Goal: Task Accomplishment & Management: Manage account settings

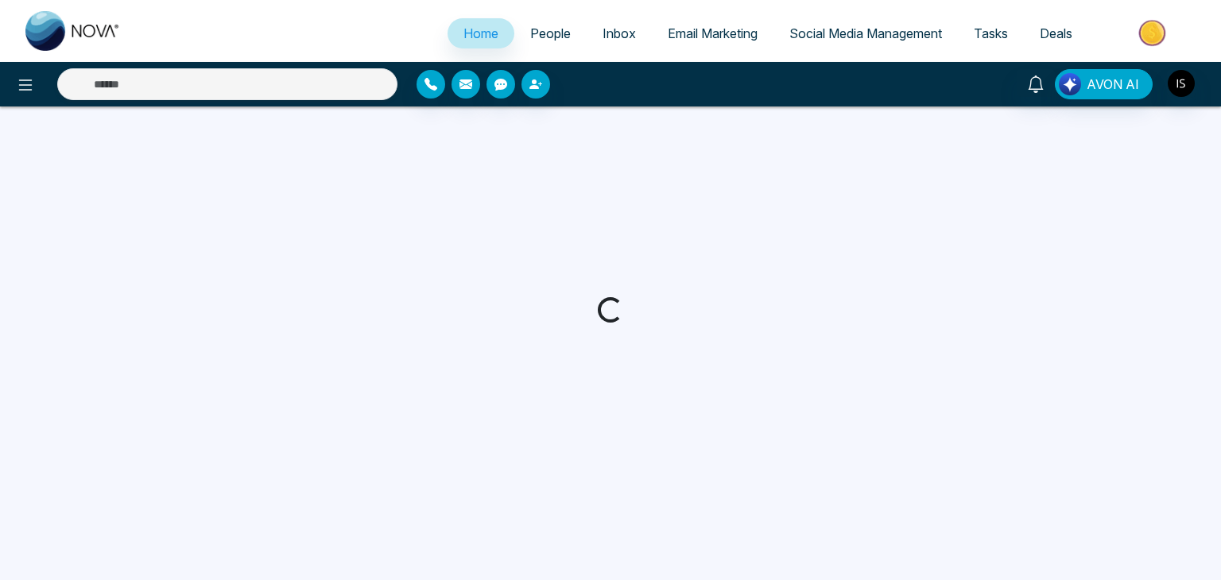
select select "*"
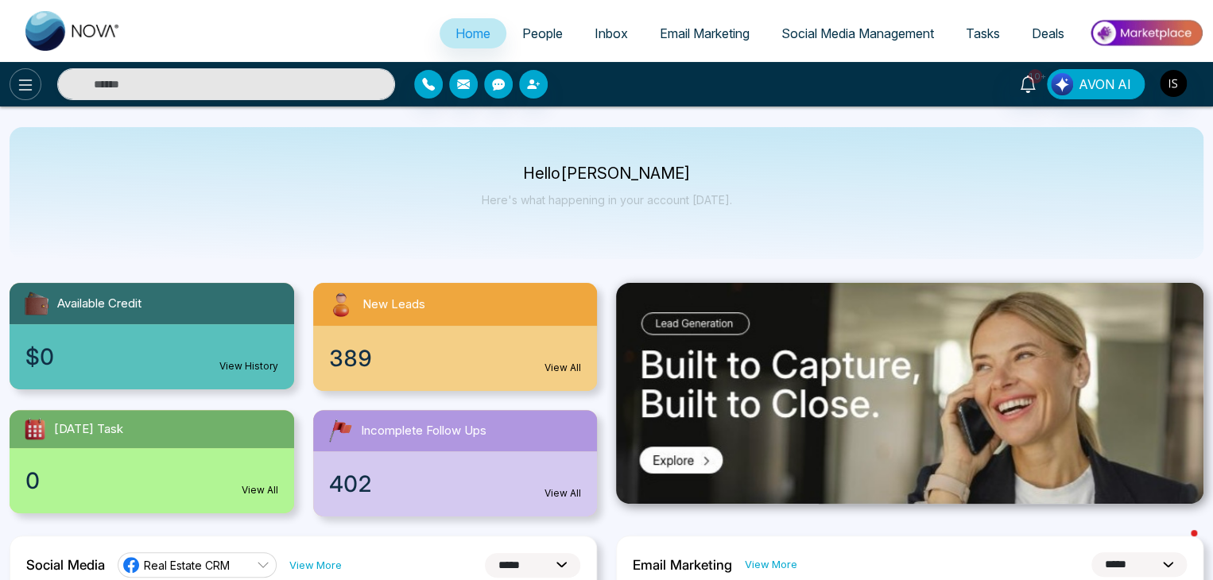
click at [19, 79] on icon at bounding box center [25, 84] width 19 height 19
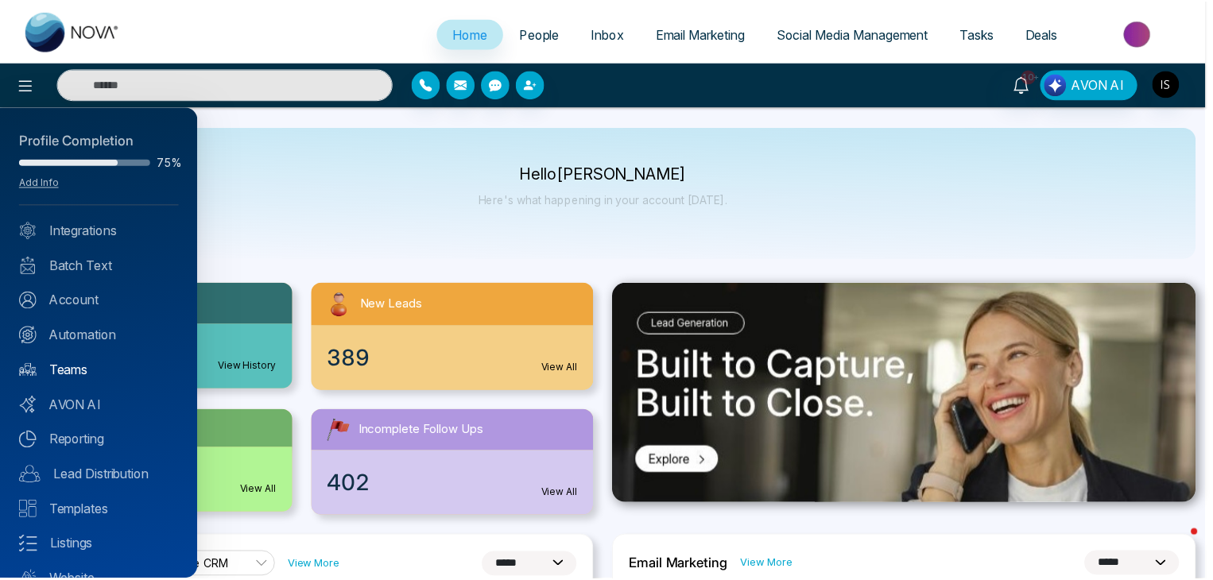
scroll to position [63, 0]
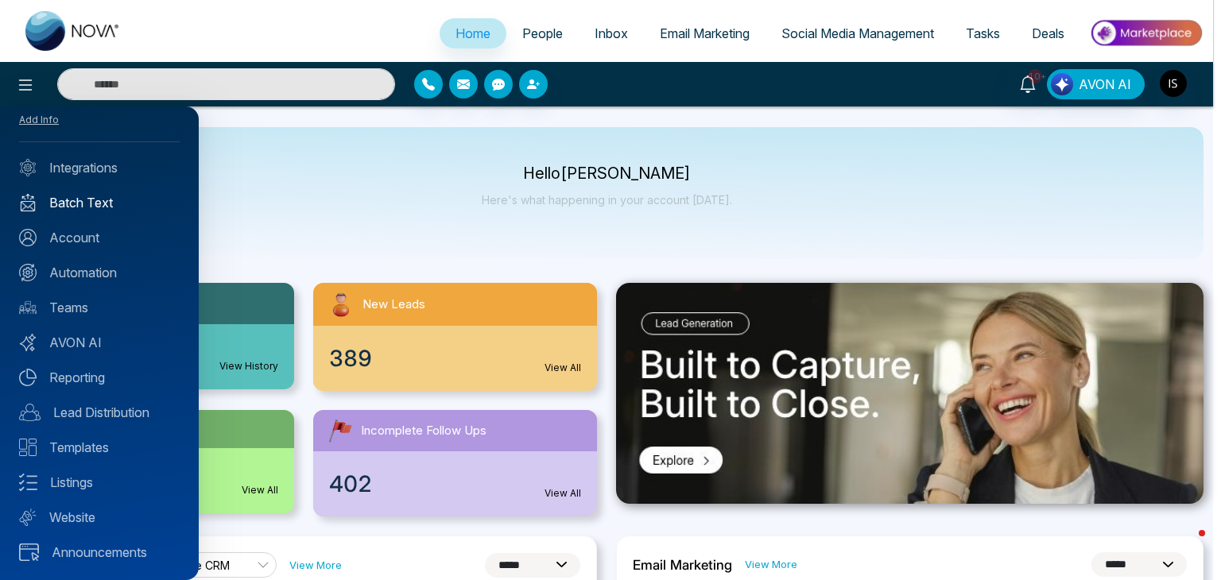
click at [105, 199] on link "Batch Text" at bounding box center [99, 202] width 161 height 19
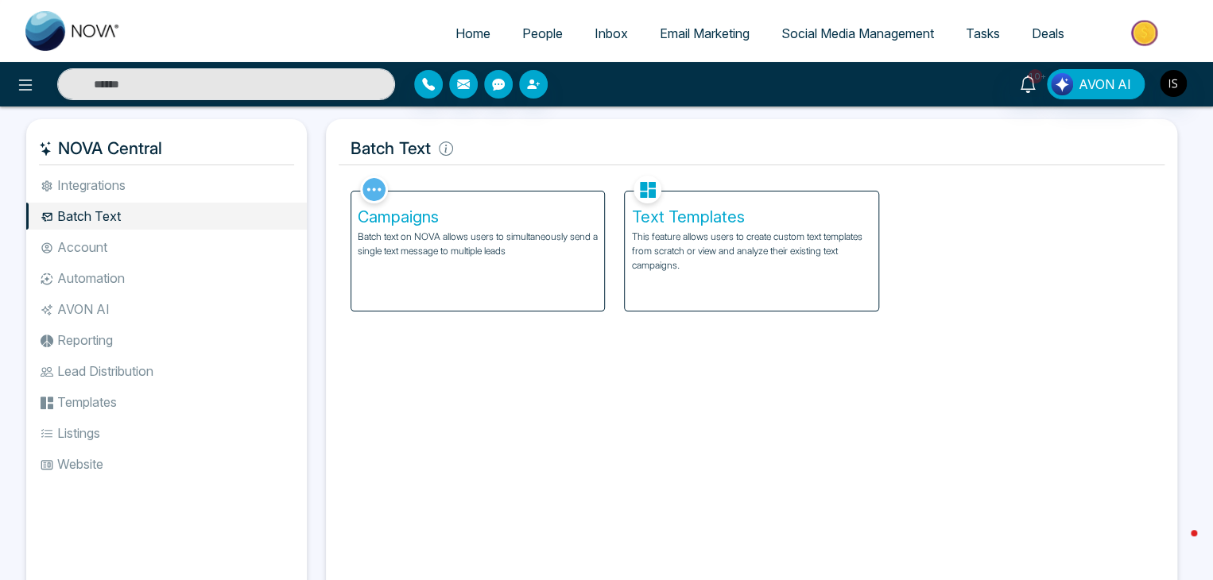
click at [553, 303] on div "Campaigns Batch text on NOVA allows users to simultaneously send a single text …" at bounding box center [477, 251] width 253 height 119
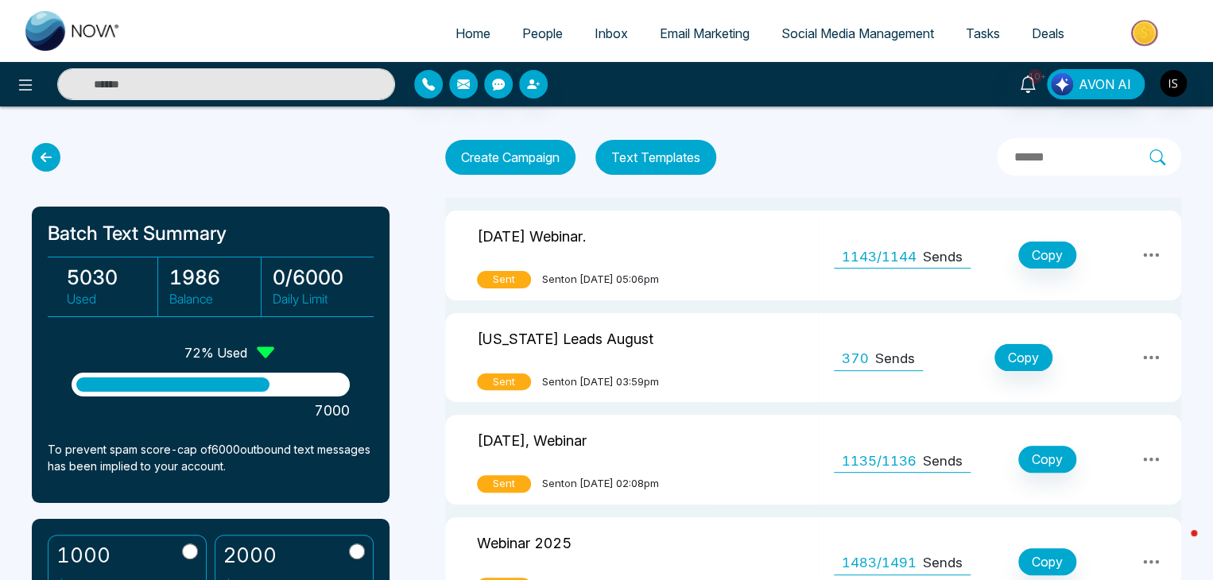
click at [812, 341] on td at bounding box center [764, 358] width 108 height 90
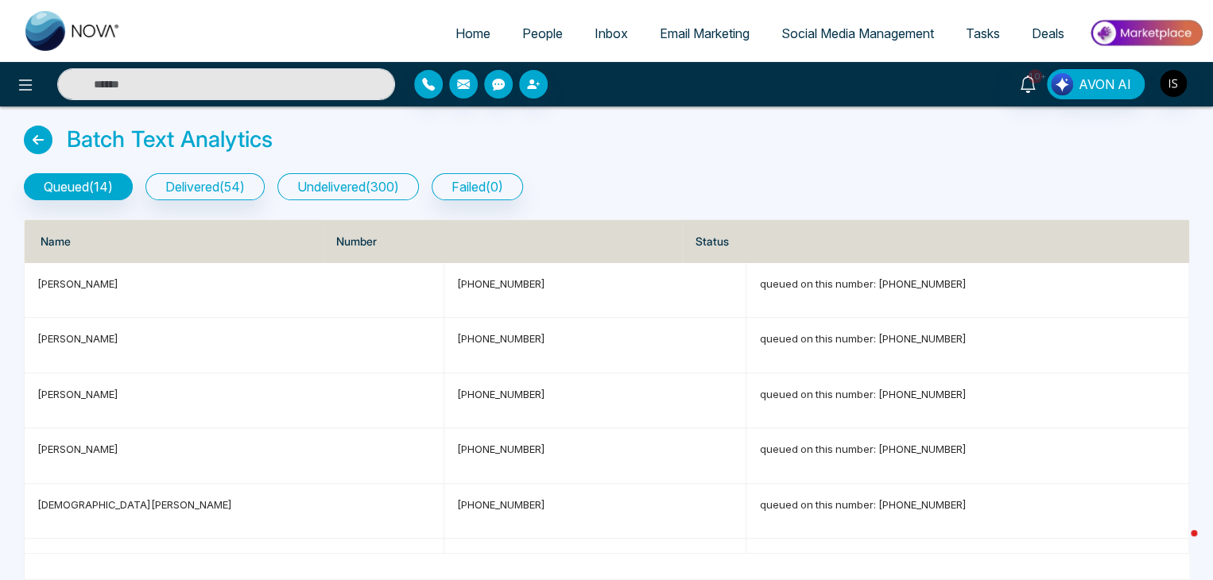
click at [388, 180] on button "undelivered ( 300 )" at bounding box center [347, 186] width 141 height 27
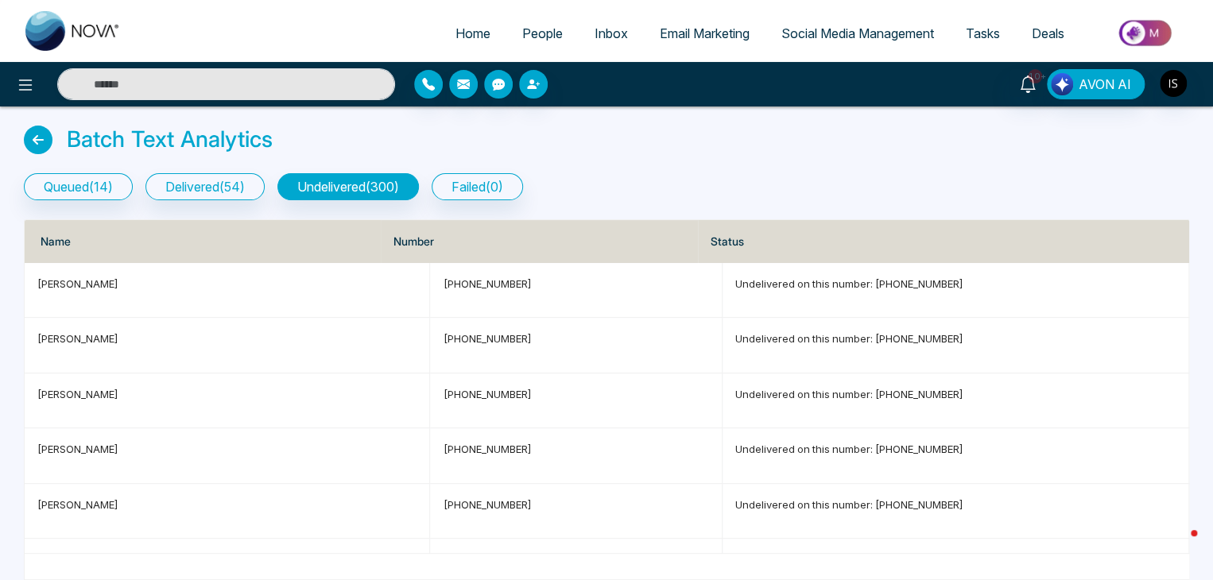
click at [48, 143] on icon at bounding box center [38, 140] width 29 height 29
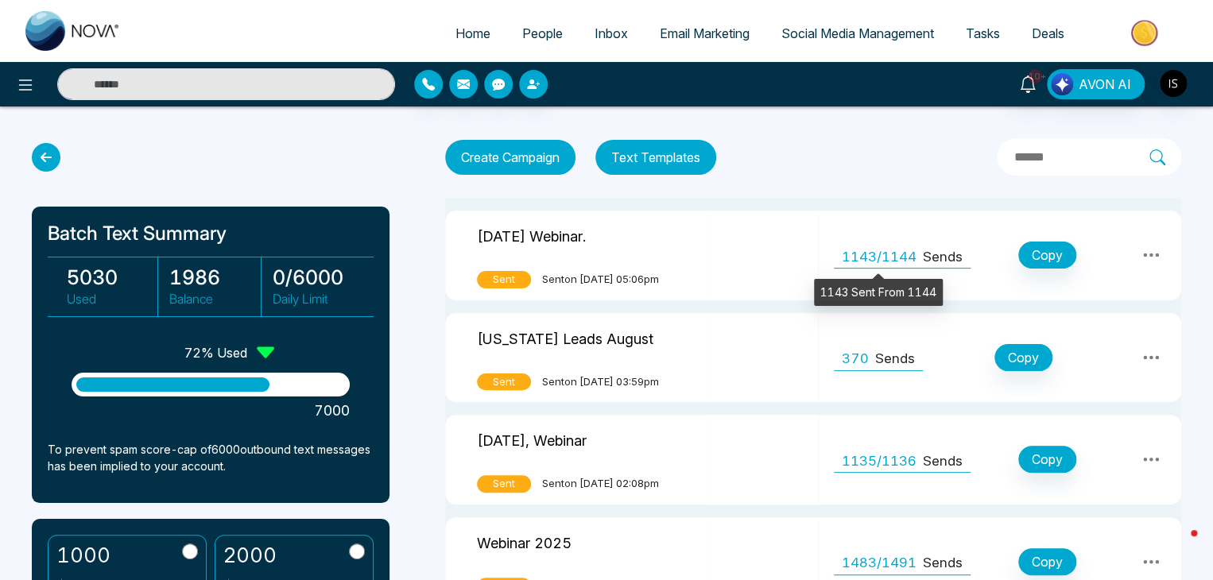
click at [874, 253] on span "1143/1144" at bounding box center [879, 257] width 75 height 21
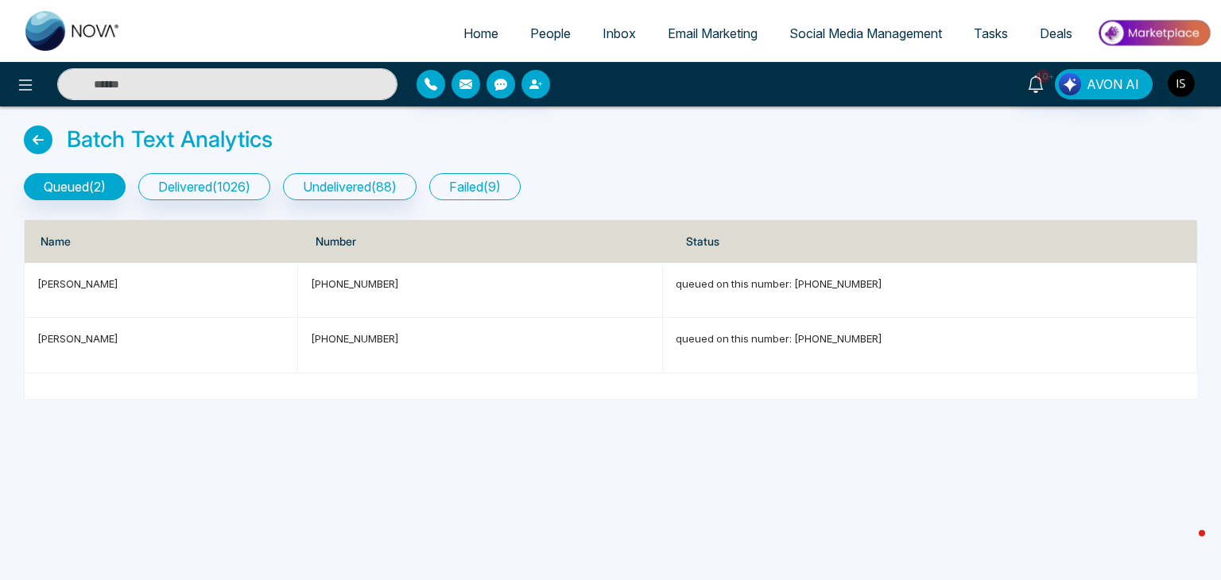
click at [490, 188] on button "failed ( 9 )" at bounding box center [474, 186] width 91 height 27
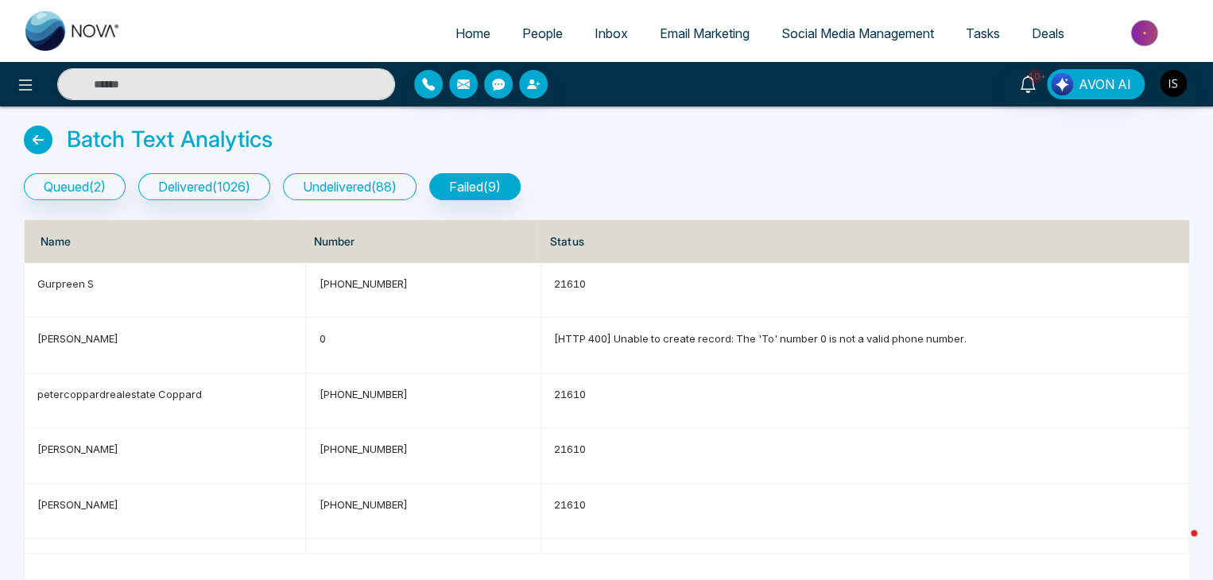
click at [406, 192] on button "undelivered ( 88 )" at bounding box center [350, 186] width 134 height 27
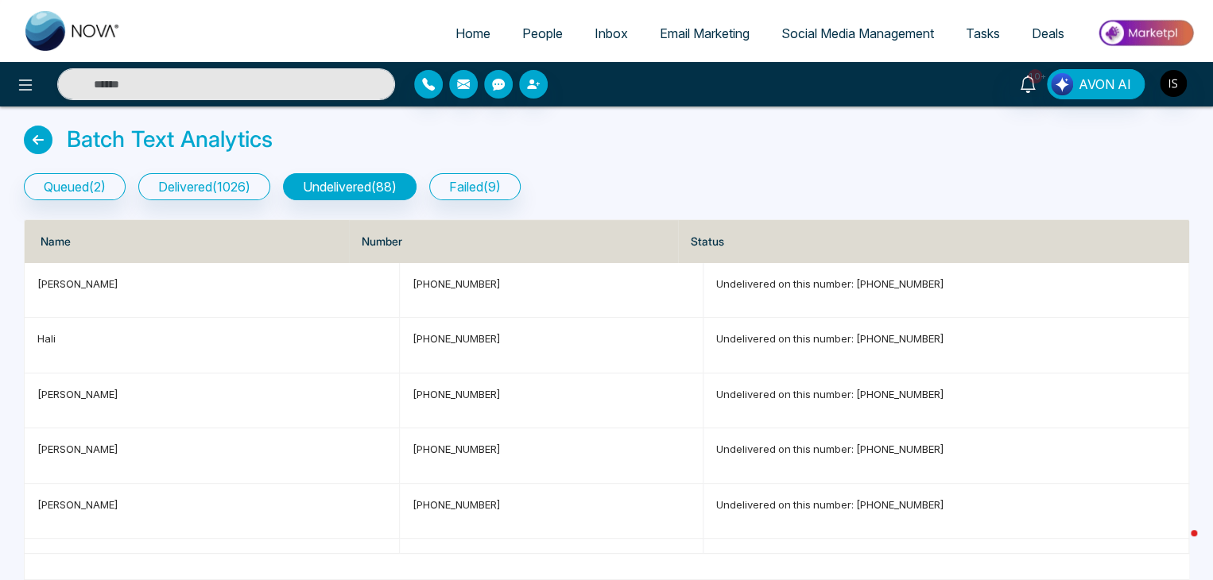
click at [251, 172] on div "queued ( 2 ) delivered ( 1026 ) undelivered ( 88 ) failed ( 9 )" at bounding box center [606, 181] width 1184 height 40
click at [251, 181] on button "delivered ( 1026 )" at bounding box center [204, 186] width 132 height 27
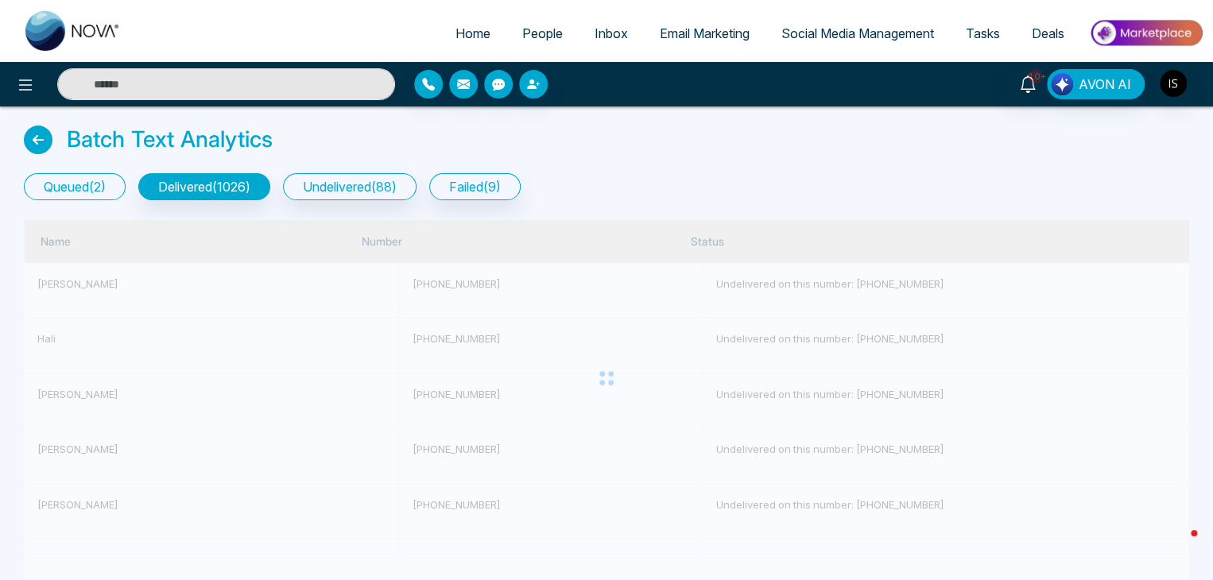
click at [99, 173] on button "queued ( 2 )" at bounding box center [75, 186] width 102 height 27
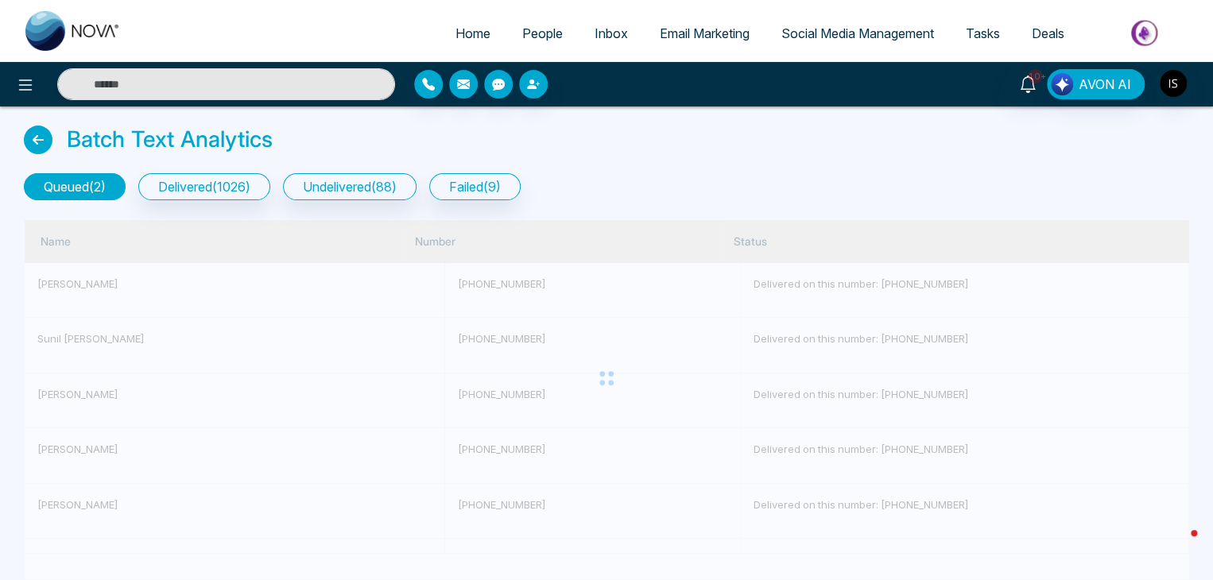
click at [99, 173] on button "queued ( 2 )" at bounding box center [75, 186] width 102 height 27
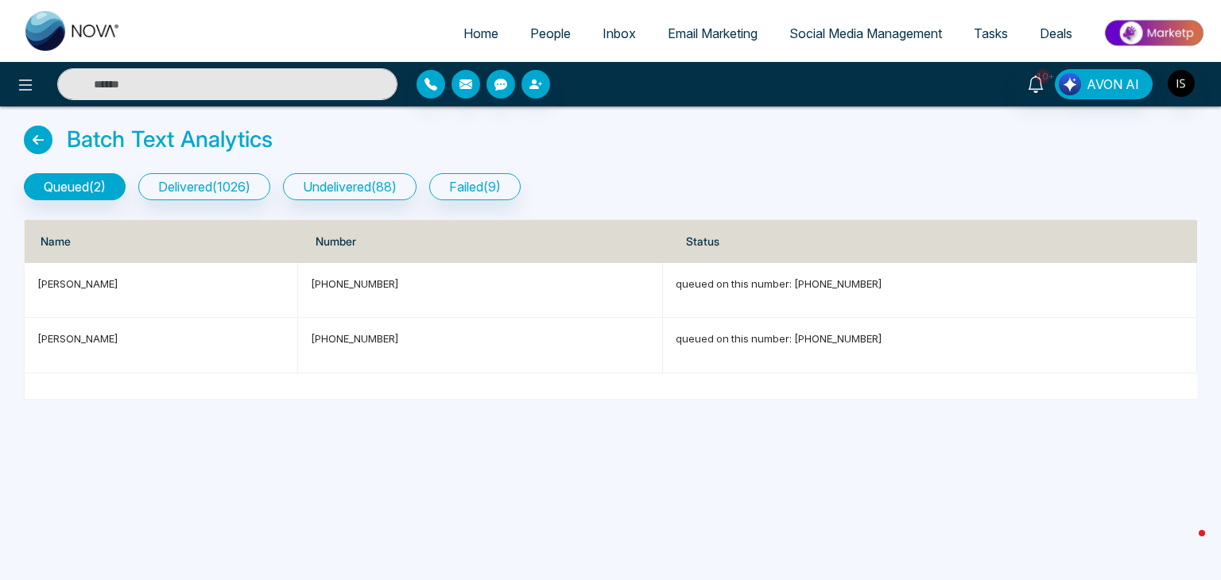
click at [40, 136] on icon at bounding box center [38, 140] width 29 height 29
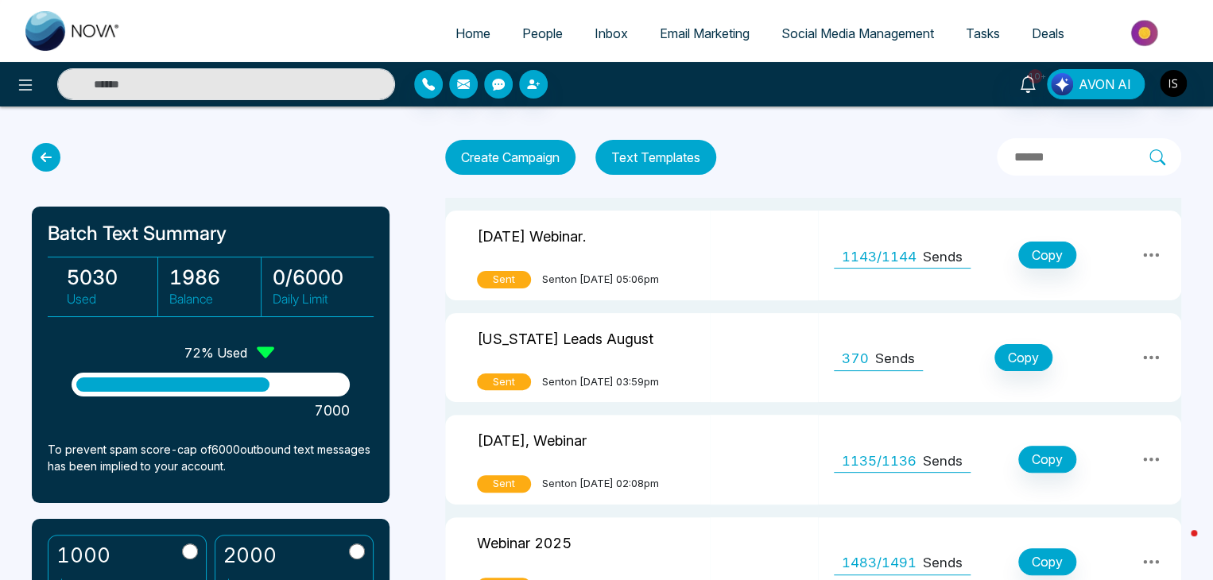
click at [470, 29] on span "Home" at bounding box center [472, 33] width 35 height 16
select select "*"
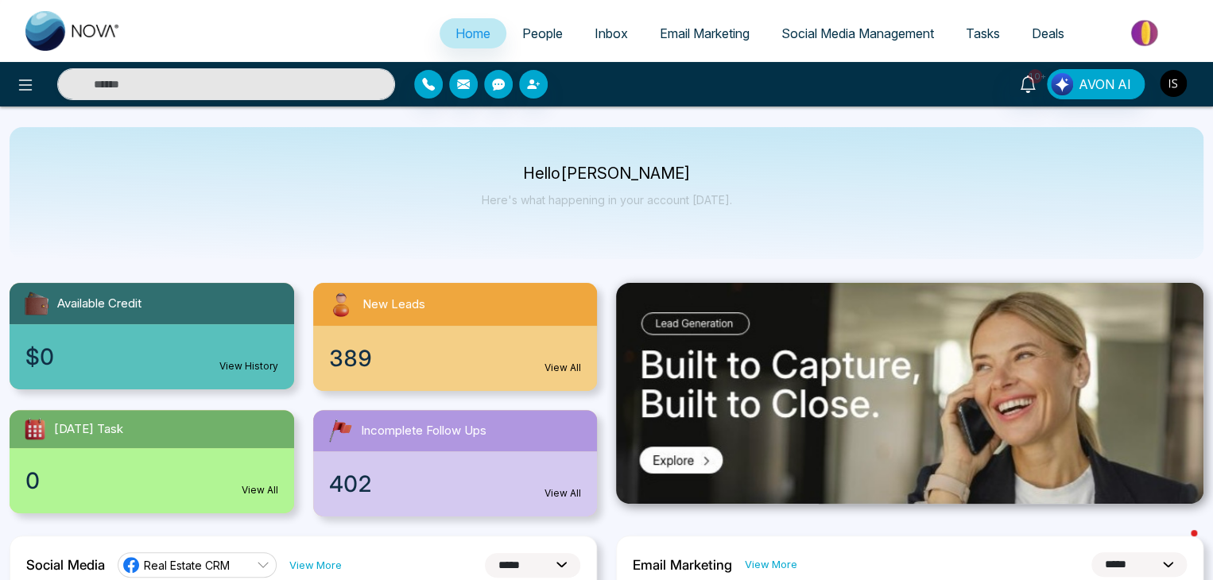
click at [1176, 92] on img "button" at bounding box center [1172, 83] width 27 height 27
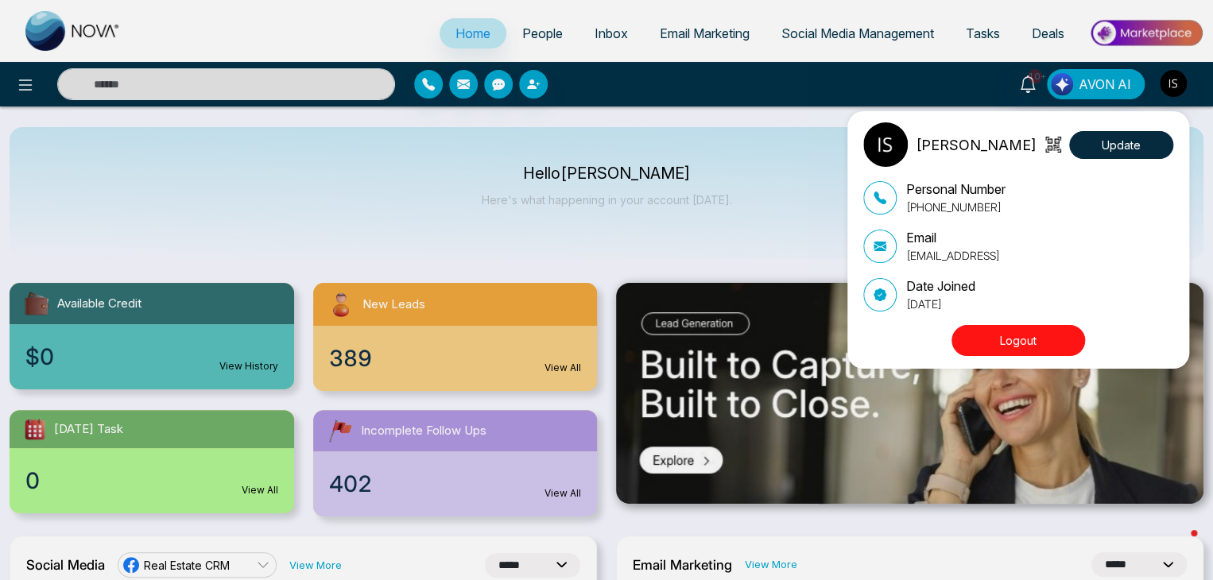
click at [773, 217] on div "[PERSON_NAME] Update Personal Number [PHONE_NUMBER] Email [EMAIL_ADDRESS] Date …" at bounding box center [606, 290] width 1213 height 580
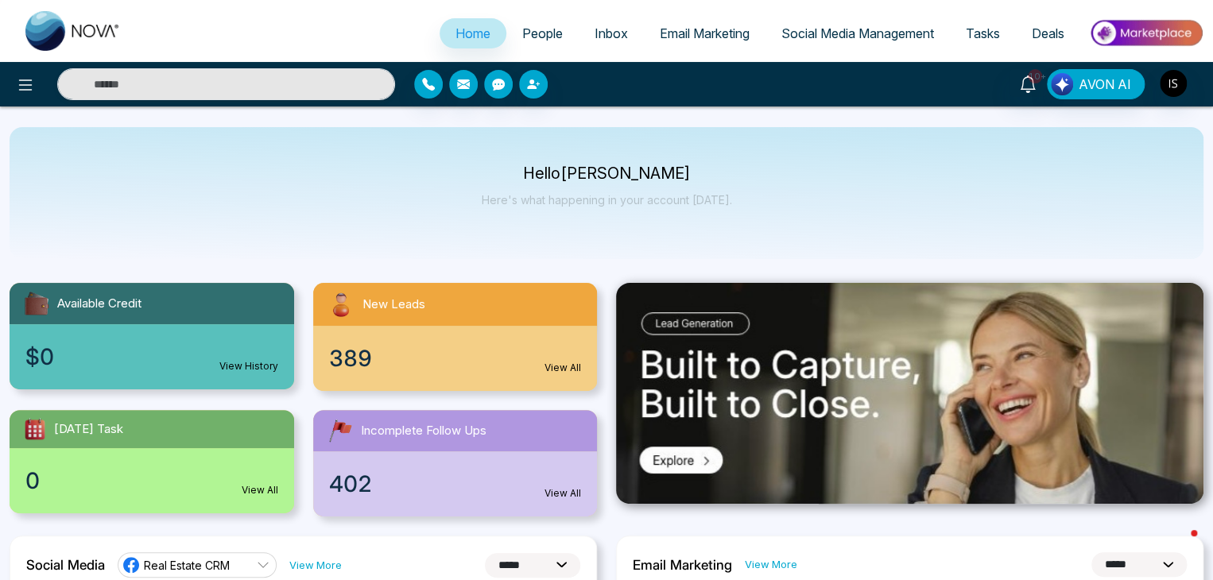
click at [773, 217] on div "Hello [PERSON_NAME] Here's what happening in your account [DATE]." at bounding box center [607, 193] width 1194 height 132
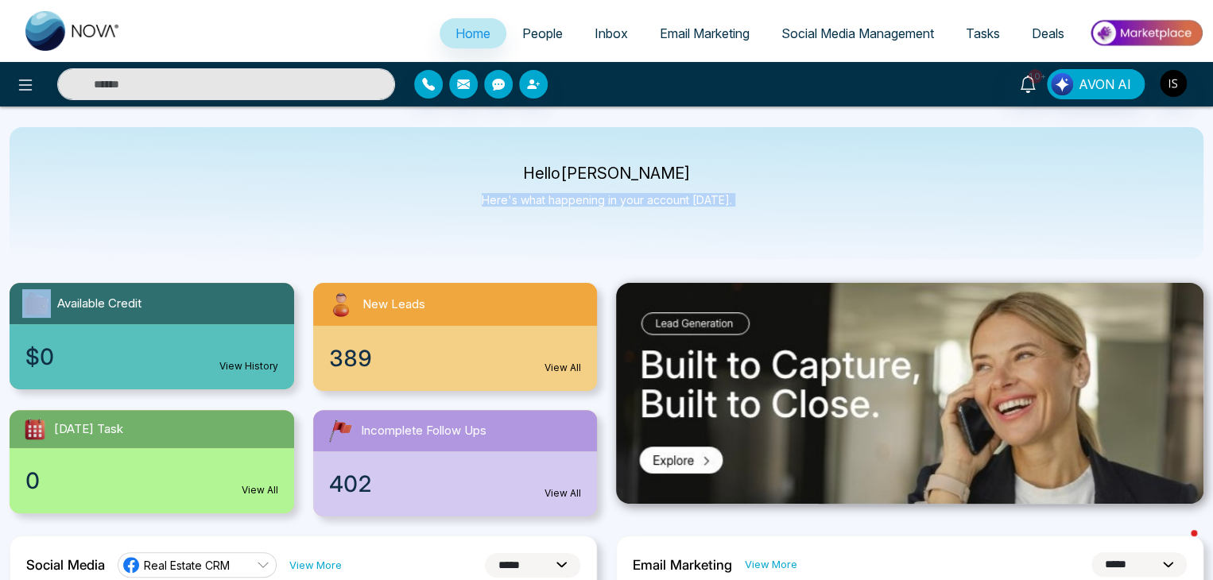
click at [773, 217] on div "Hello [PERSON_NAME] Here's what happening in your account [DATE]." at bounding box center [607, 193] width 1194 height 132
click at [1174, 77] on img "button" at bounding box center [1172, 83] width 27 height 27
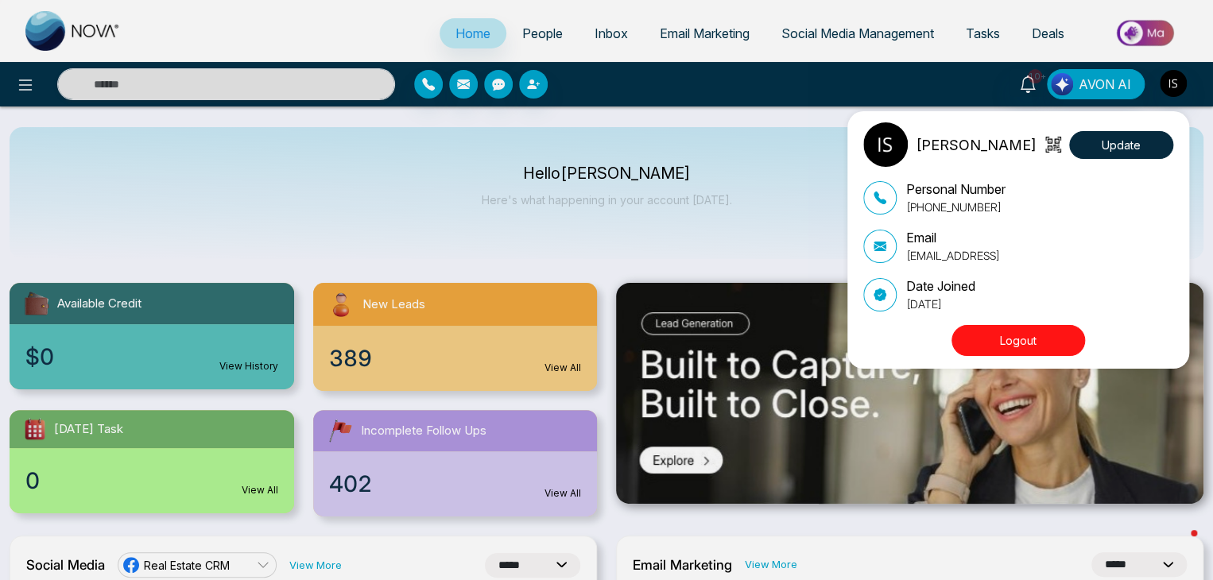
click at [1055, 342] on button "Logout" at bounding box center [1018, 340] width 134 height 31
